Goal: Transaction & Acquisition: Obtain resource

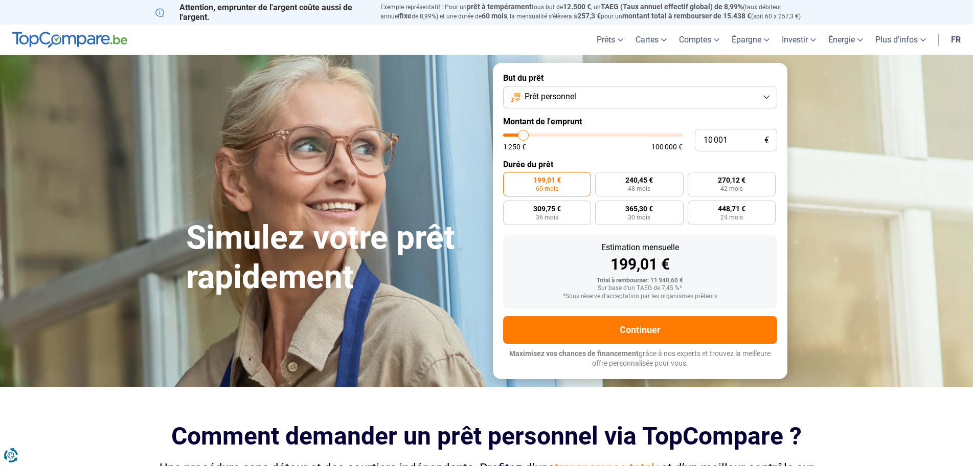
type input "19 250"
type input "19250"
click at [539, 133] on input "range" at bounding box center [592, 134] width 179 height 3
radio input "false"
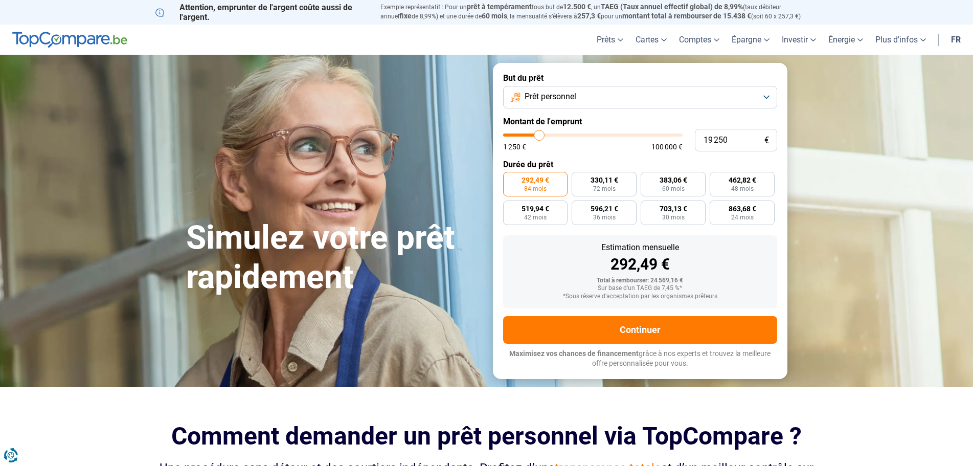
type input "26 250"
type input "26250"
click at [551, 134] on input "range" at bounding box center [592, 134] width 179 height 3
radio input "false"
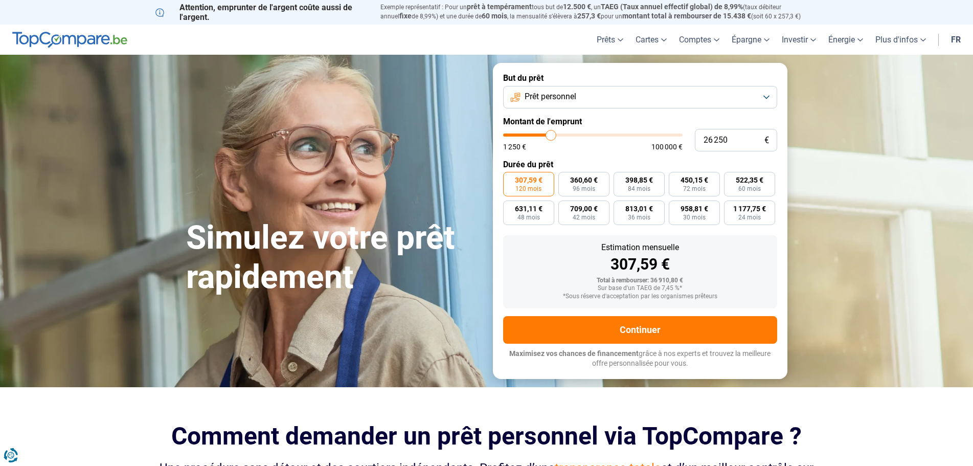
type input "26 500"
type input "26500"
type input "26 750"
type input "26750"
type input "27 250"
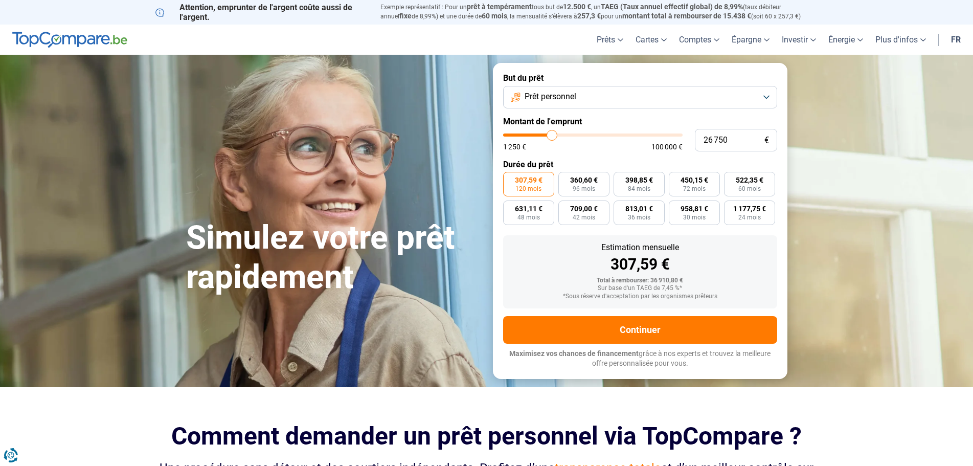
type input "27250"
type input "27 750"
type input "27750"
type input "28 750"
type input "28750"
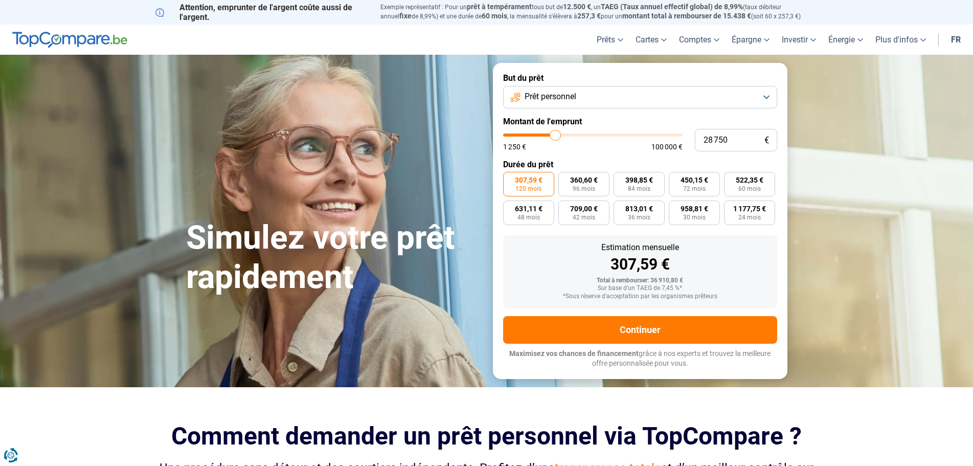
type input "29 000"
type input "29000"
type input "29 500"
type input "29500"
type input "30 500"
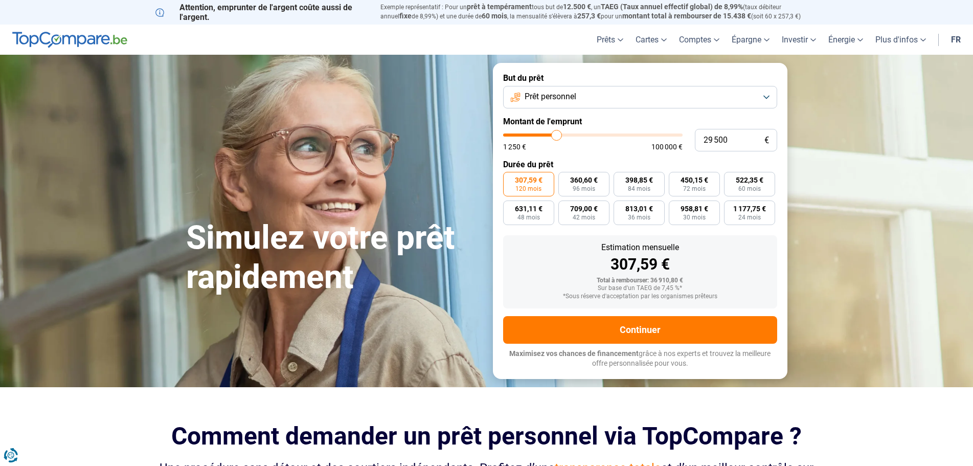
type input "30500"
type input "31 000"
type input "31000"
type input "31 250"
type input "31250"
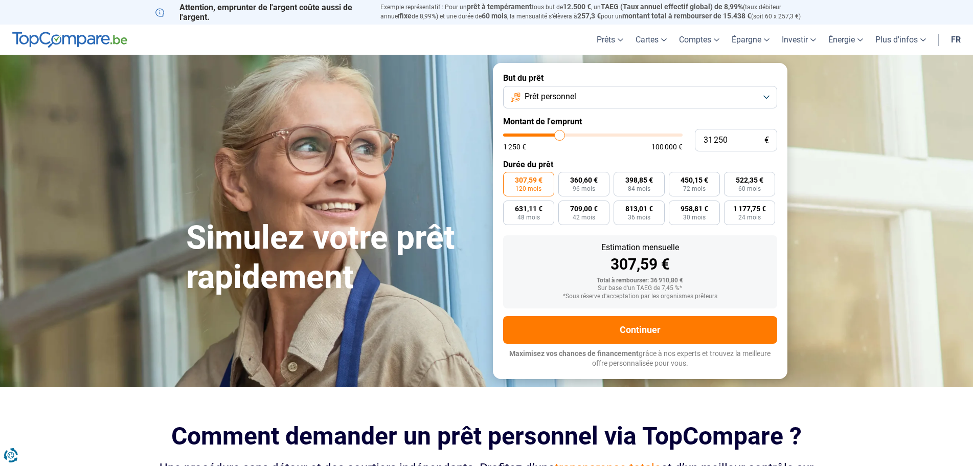
type input "31 750"
type input "31750"
type input "32 500"
type input "32500"
type input "33 500"
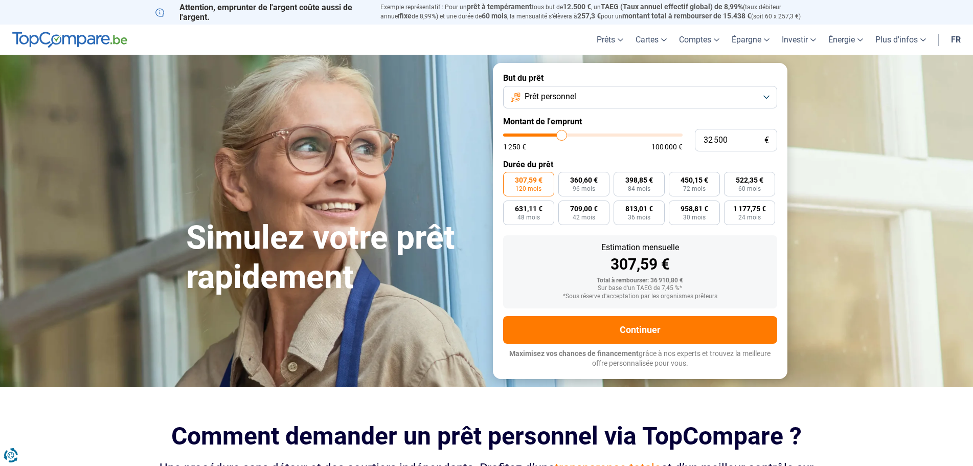
type input "33500"
type input "34 000"
type input "34000"
type input "34 750"
type input "34750"
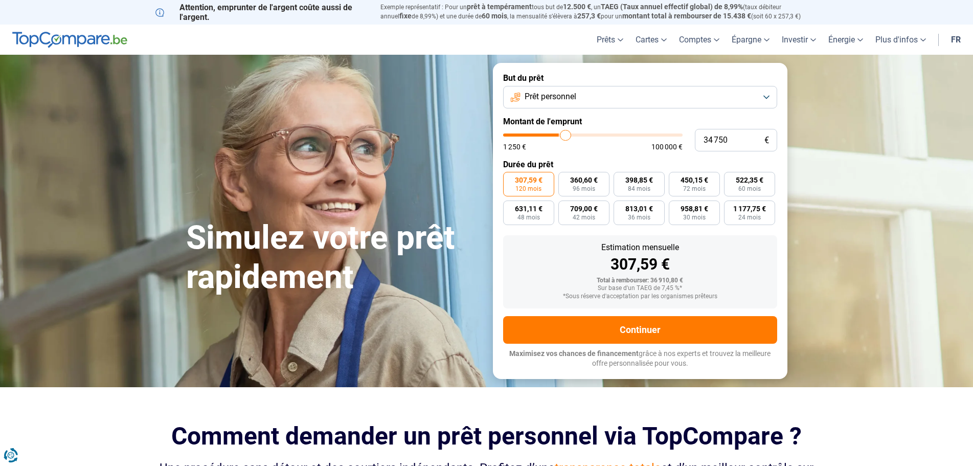
type input "35 000"
type input "35000"
type input "35 250"
type input "35250"
type input "35 500"
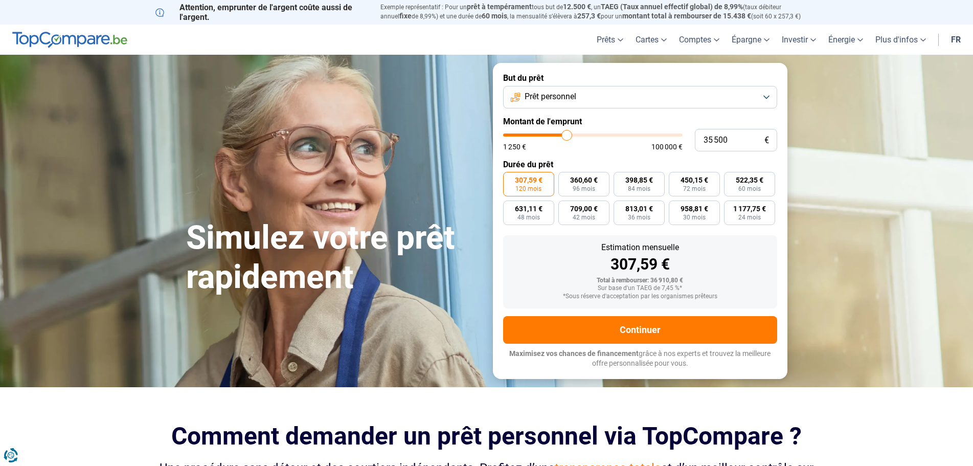
drag, startPoint x: 550, startPoint y: 131, endPoint x: 567, endPoint y: 132, distance: 16.4
type input "35500"
click at [567, 133] on input "range" at bounding box center [592, 134] width 179 height 3
type input "18 500"
type input "18500"
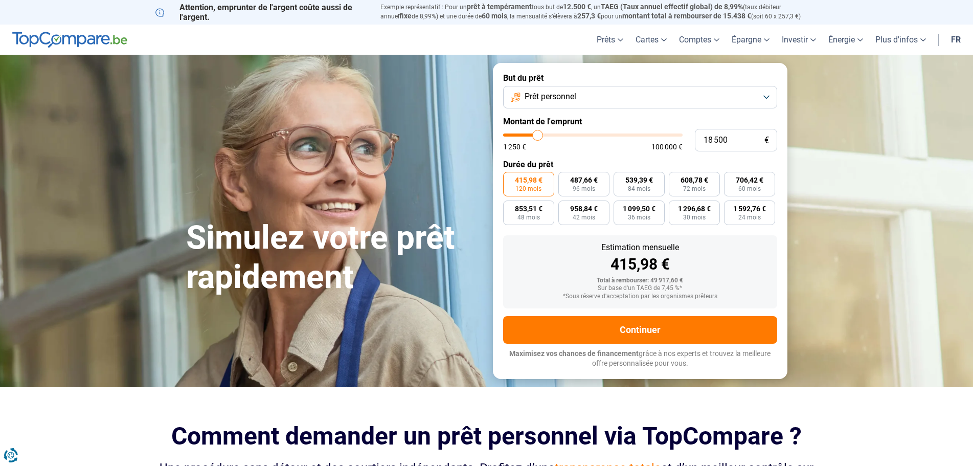
click at [538, 135] on input "range" at bounding box center [592, 134] width 179 height 3
radio input "true"
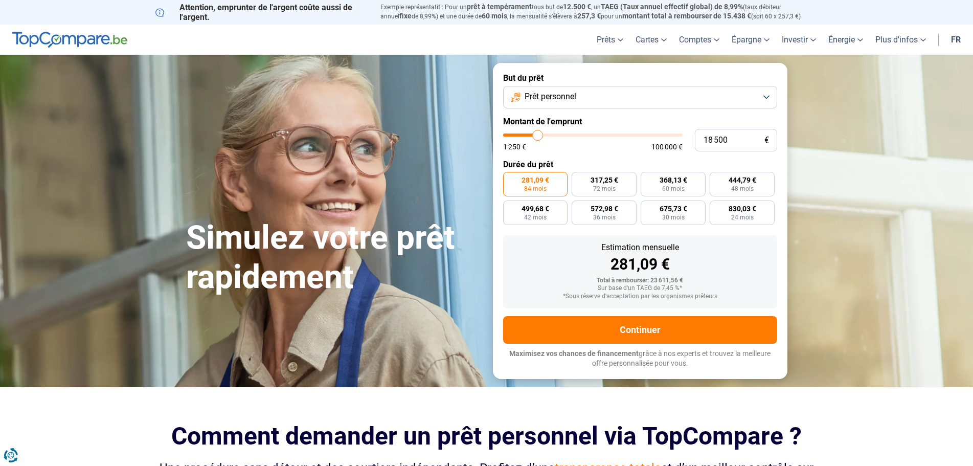
type input "10 500"
type input "10500"
click at [524, 134] on input "range" at bounding box center [592, 134] width 179 height 3
radio input "true"
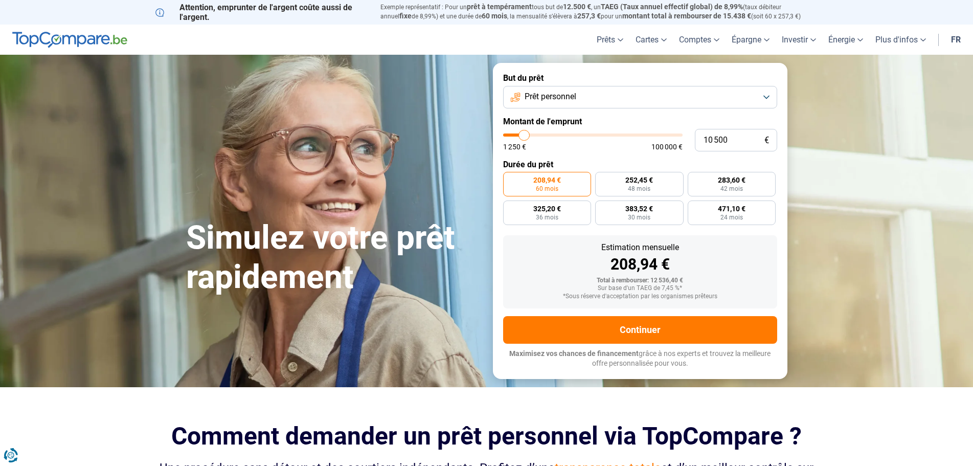
type input "4 500"
type input "4500"
click at [514, 133] on input "range" at bounding box center [592, 134] width 179 height 3
radio input "true"
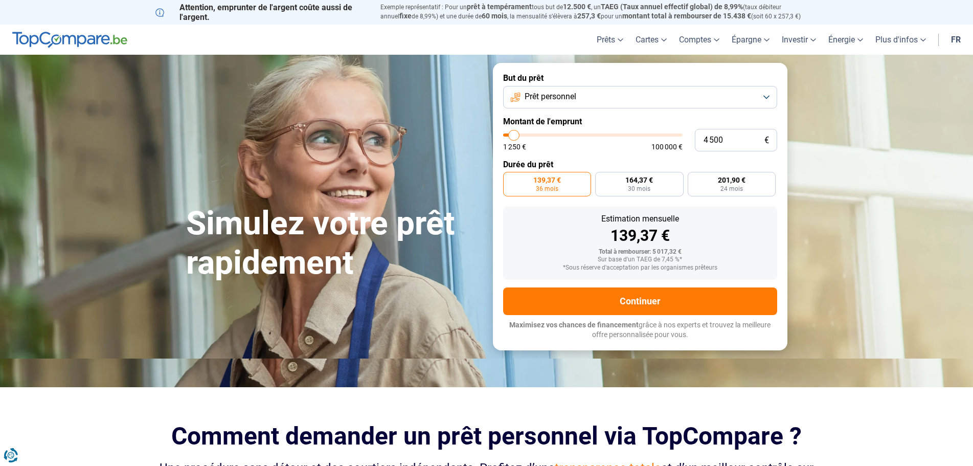
click at [517, 134] on input "range" at bounding box center [592, 134] width 179 height 3
type input "9 000"
type input "9000"
click at [521, 134] on input "range" at bounding box center [592, 134] width 179 height 3
radio input "false"
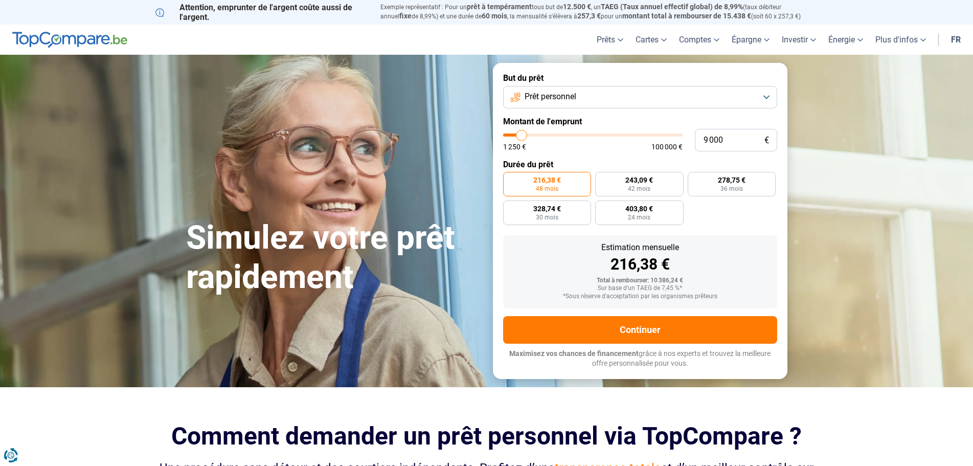
click at [517, 133] on input "range" at bounding box center [592, 134] width 179 height 3
type input "5 500"
type input "5500"
click at [515, 135] on input "range" at bounding box center [592, 134] width 179 height 3
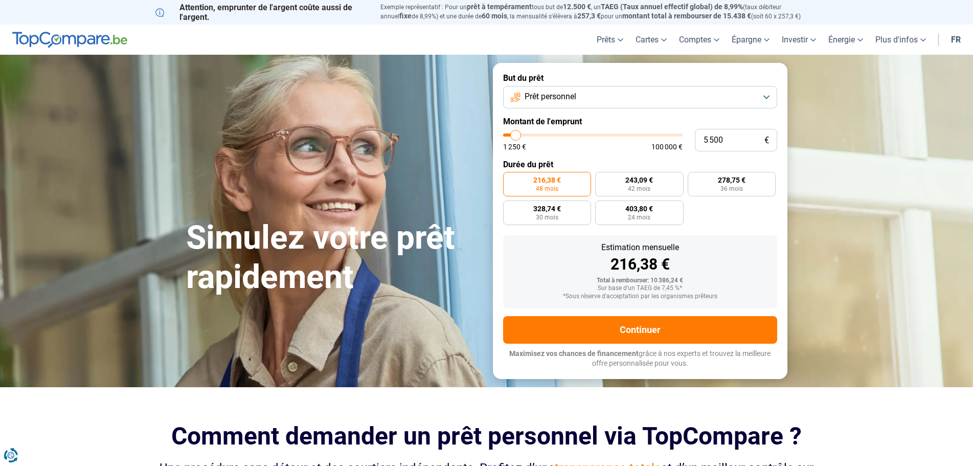
radio input "true"
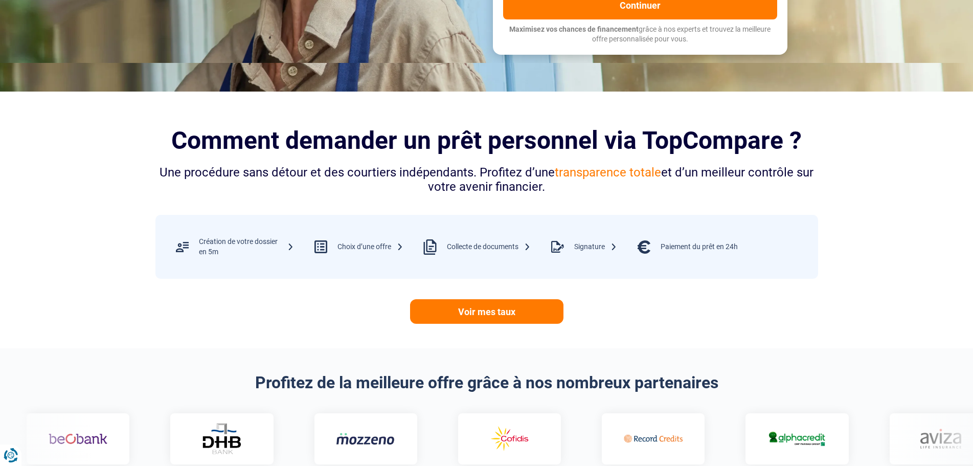
scroll to position [358, 0]
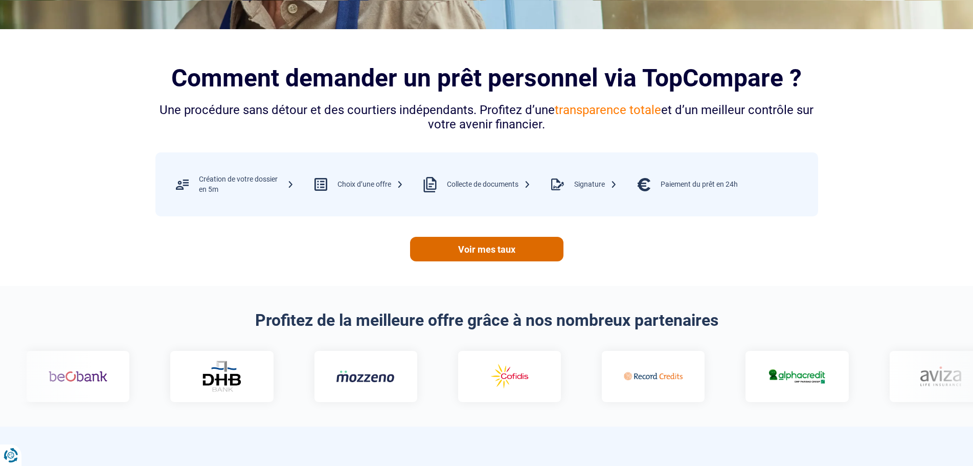
click at [495, 256] on link "Voir mes taux" at bounding box center [486, 249] width 153 height 25
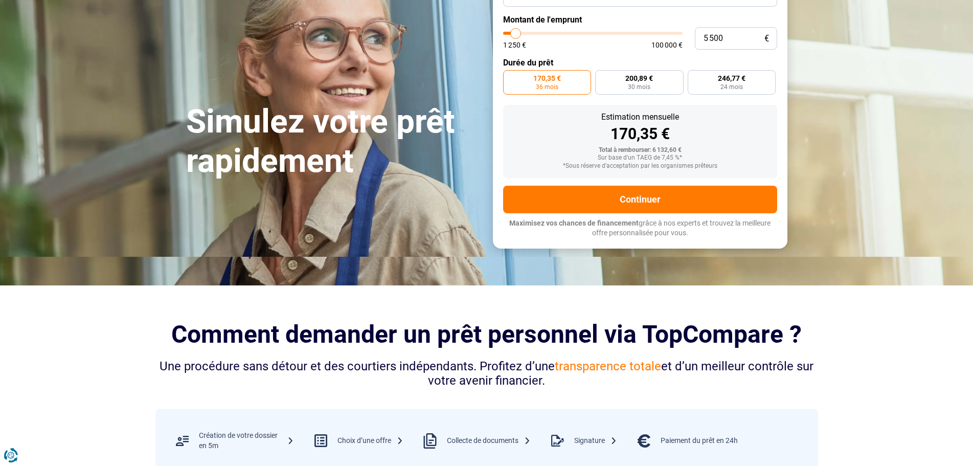
scroll to position [0, 0]
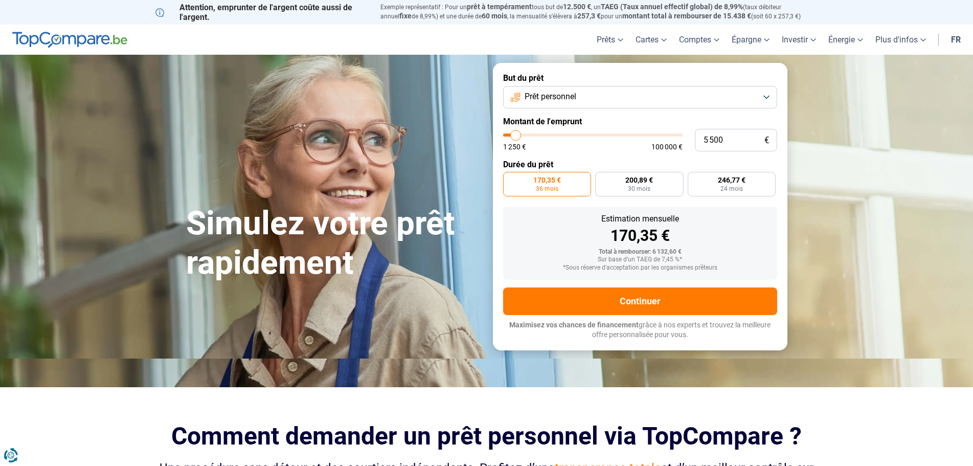
click at [762, 100] on button "Prêt personnel" at bounding box center [640, 97] width 274 height 22
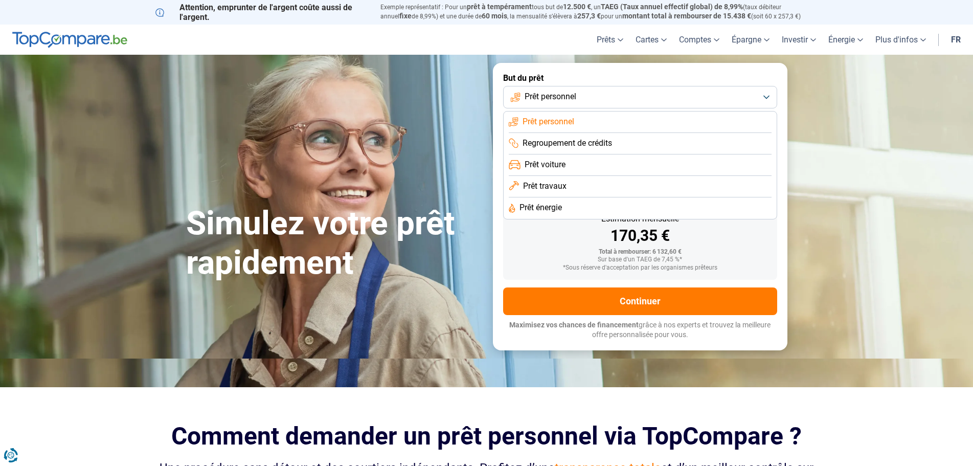
click at [568, 121] on span "Prêt personnel" at bounding box center [548, 121] width 52 height 11
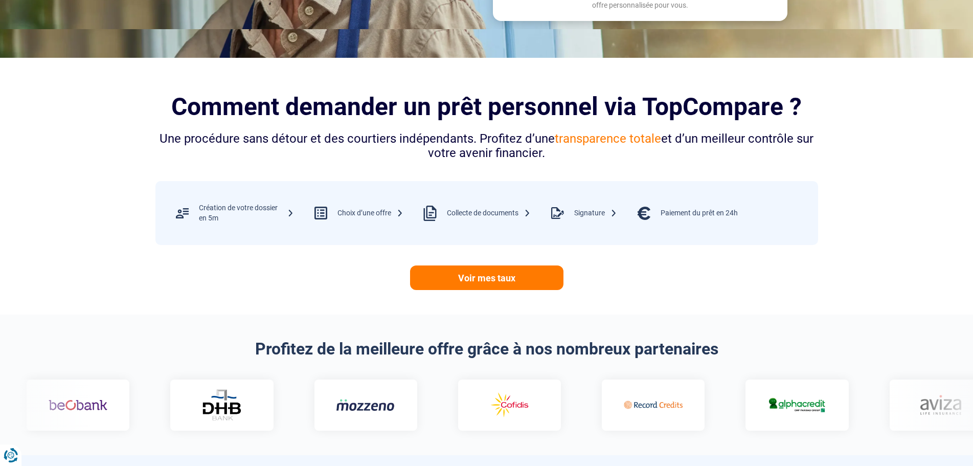
scroll to position [358, 0]
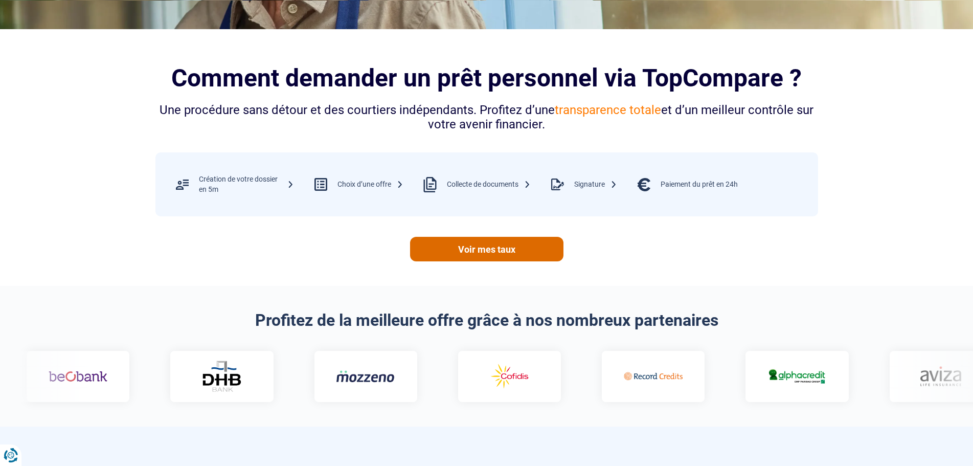
click at [488, 248] on link "Voir mes taux" at bounding box center [486, 249] width 153 height 25
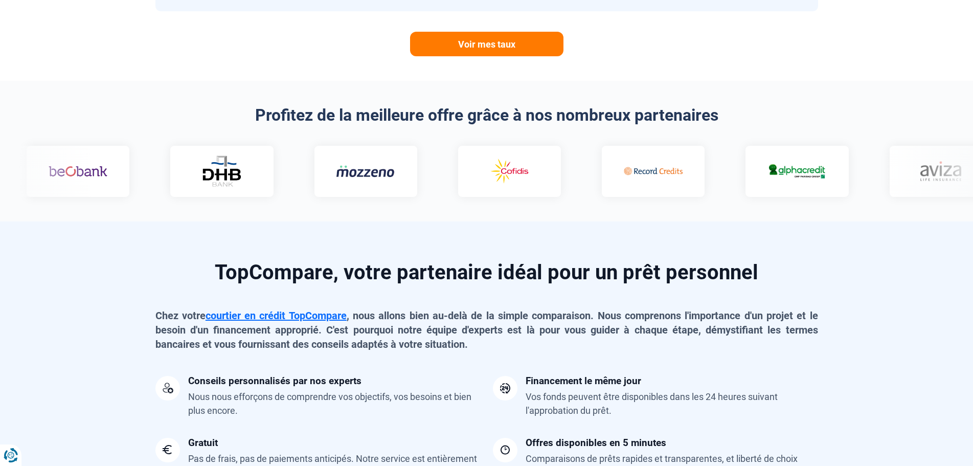
scroll to position [562, 0]
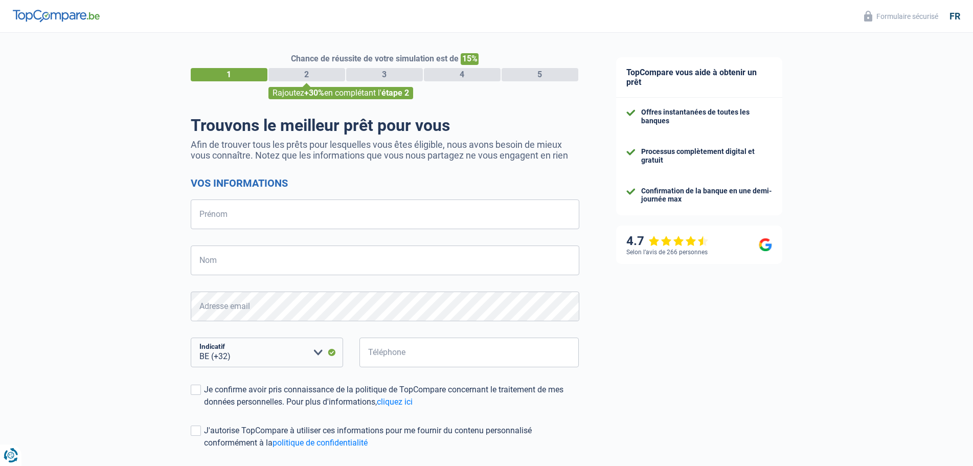
select select "32"
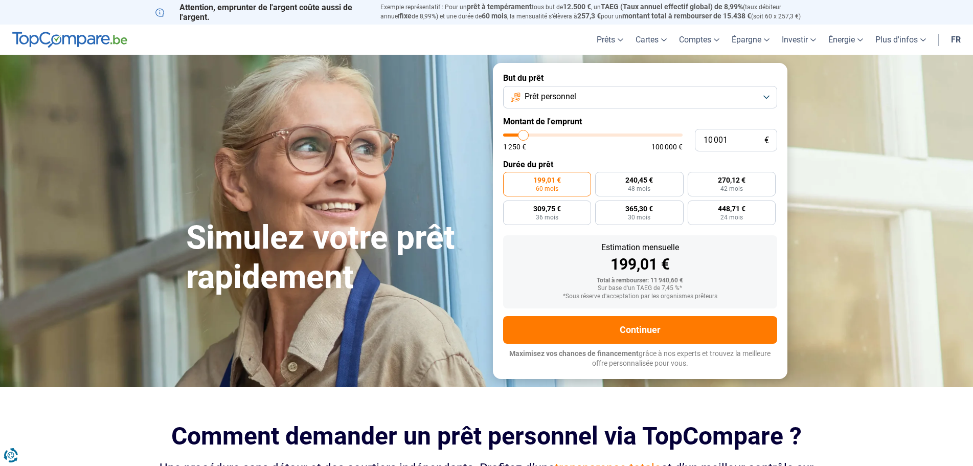
type input "6 500"
type input "6500"
click at [517, 133] on input "range" at bounding box center [592, 134] width 179 height 3
radio input "true"
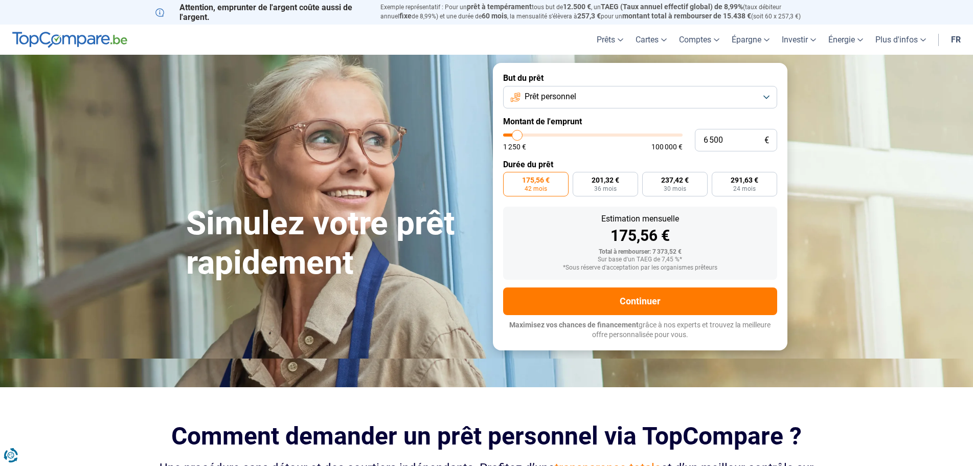
click at [513, 133] on input "range" at bounding box center [592, 134] width 179 height 3
type input "3 000"
type input "3000"
click at [511, 135] on input "range" at bounding box center [592, 134] width 179 height 3
radio input "true"
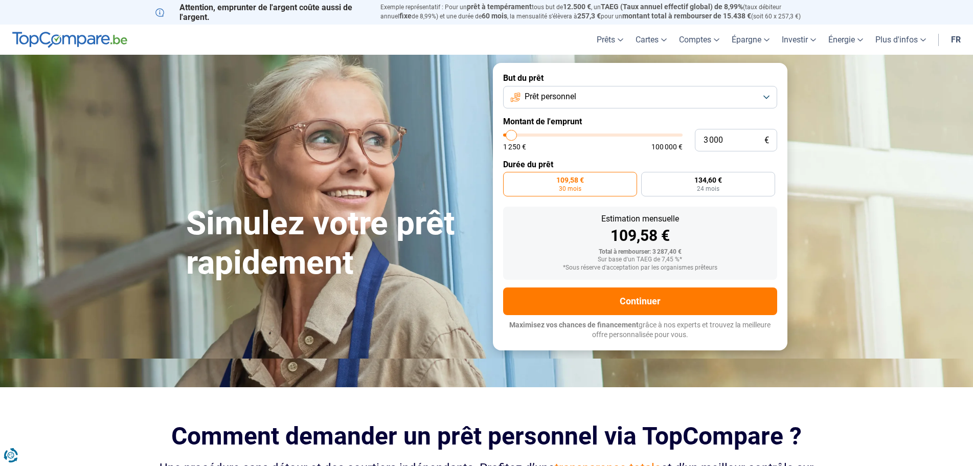
type input "6 250"
type input "6250"
click at [517, 134] on input "range" at bounding box center [592, 134] width 179 height 3
radio input "false"
click at [513, 133] on input "range" at bounding box center [592, 134] width 179 height 3
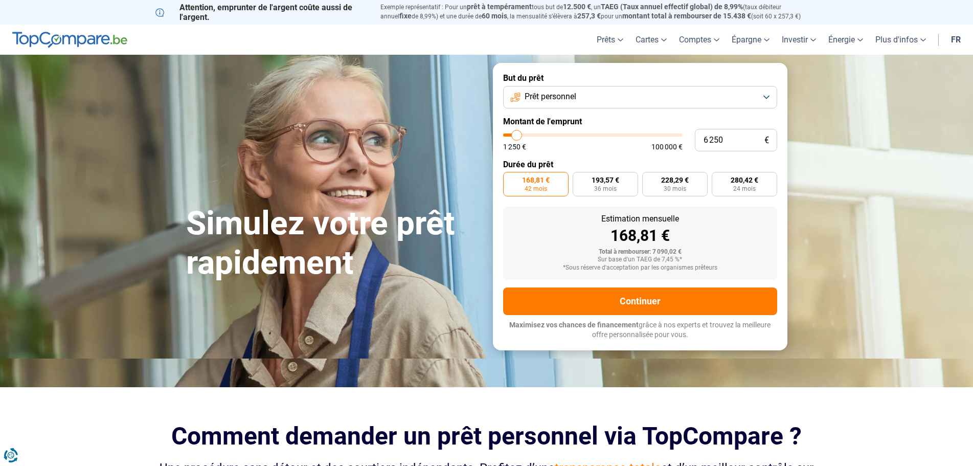
click at [511, 133] on input "range" at bounding box center [592, 134] width 179 height 3
type input "2 500"
type input "2500"
click at [510, 134] on input "range" at bounding box center [592, 134] width 179 height 3
radio input "true"
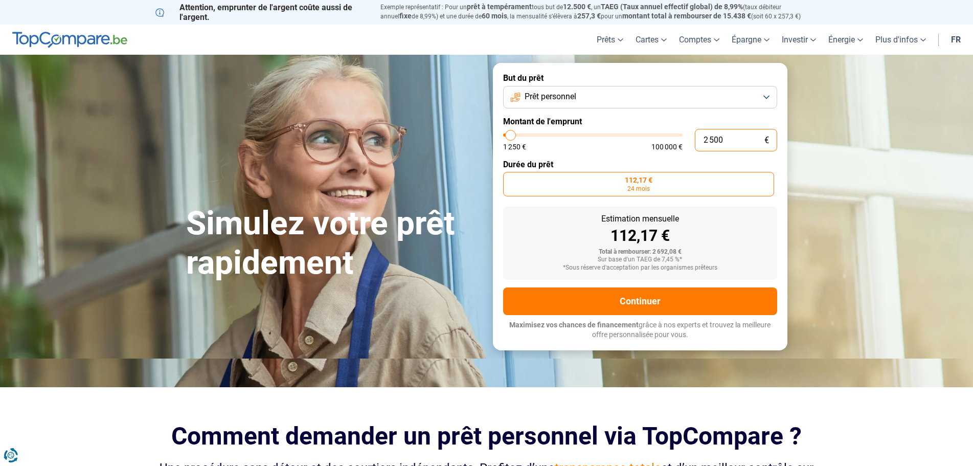
click at [721, 138] on input "2 500" at bounding box center [736, 140] width 82 height 22
drag, startPoint x: 724, startPoint y: 139, endPoint x: 684, endPoint y: 136, distance: 39.9
click at [684, 136] on div "2 500 € 1 250 € 100 000 €" at bounding box center [640, 140] width 274 height 22
type input "5"
type input "1250"
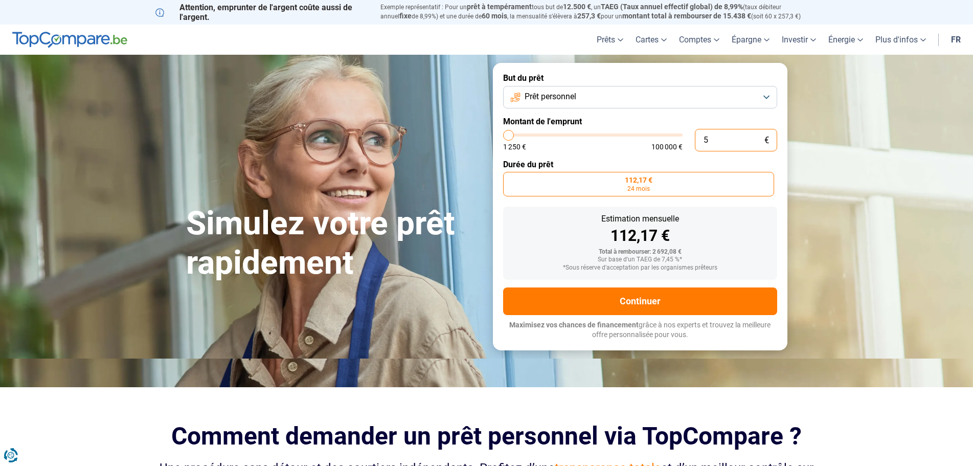
type input "50"
type input "1250"
type input "500"
type input "1250"
type input "5 000"
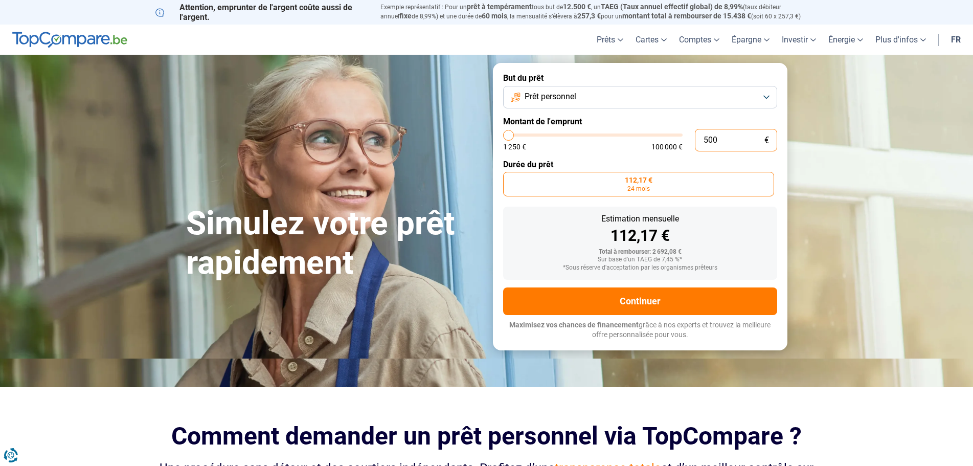
type input "5000"
radio input "false"
